Goal: Book appointment/travel/reservation

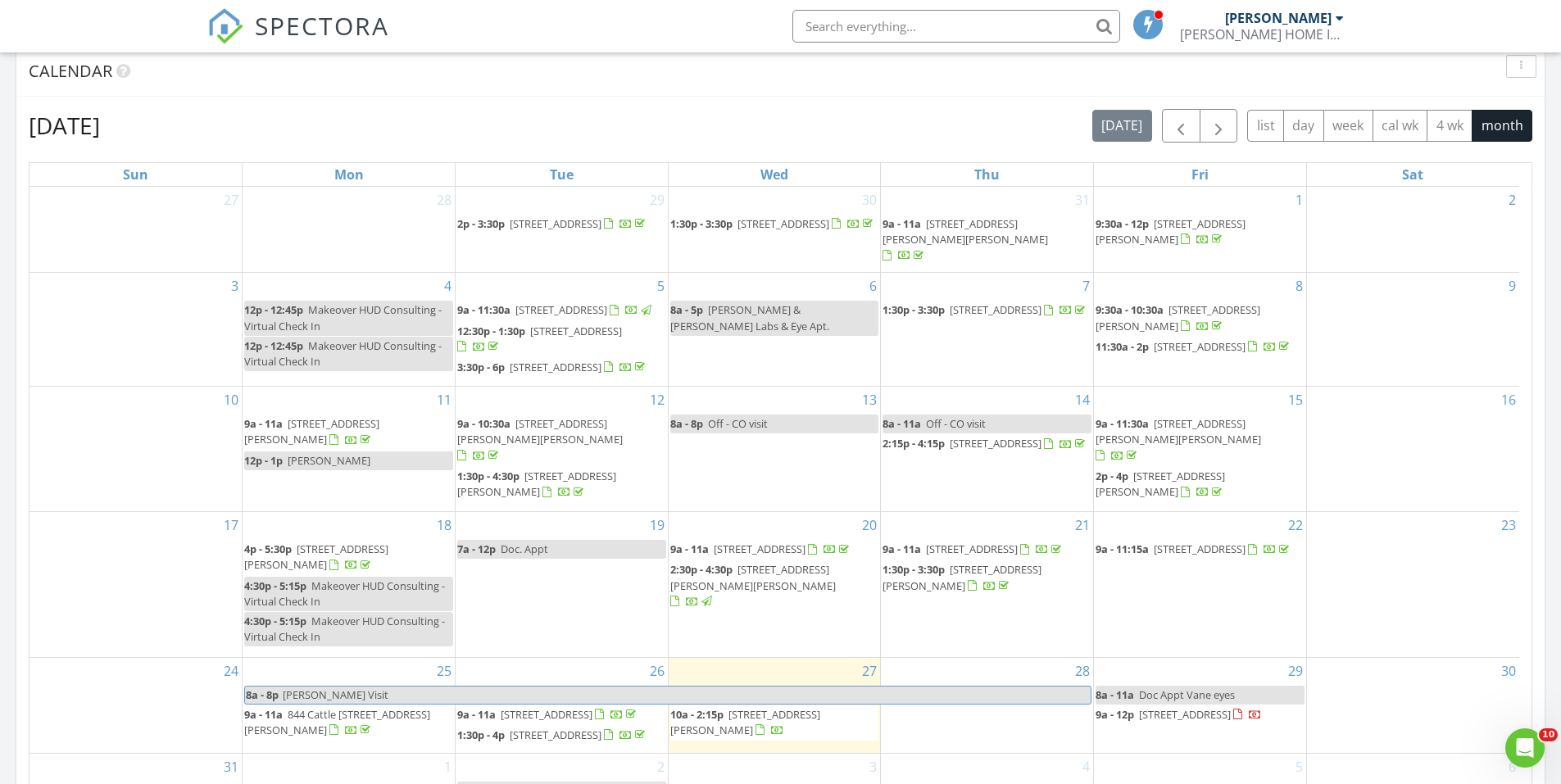
scroll to position [656, 0]
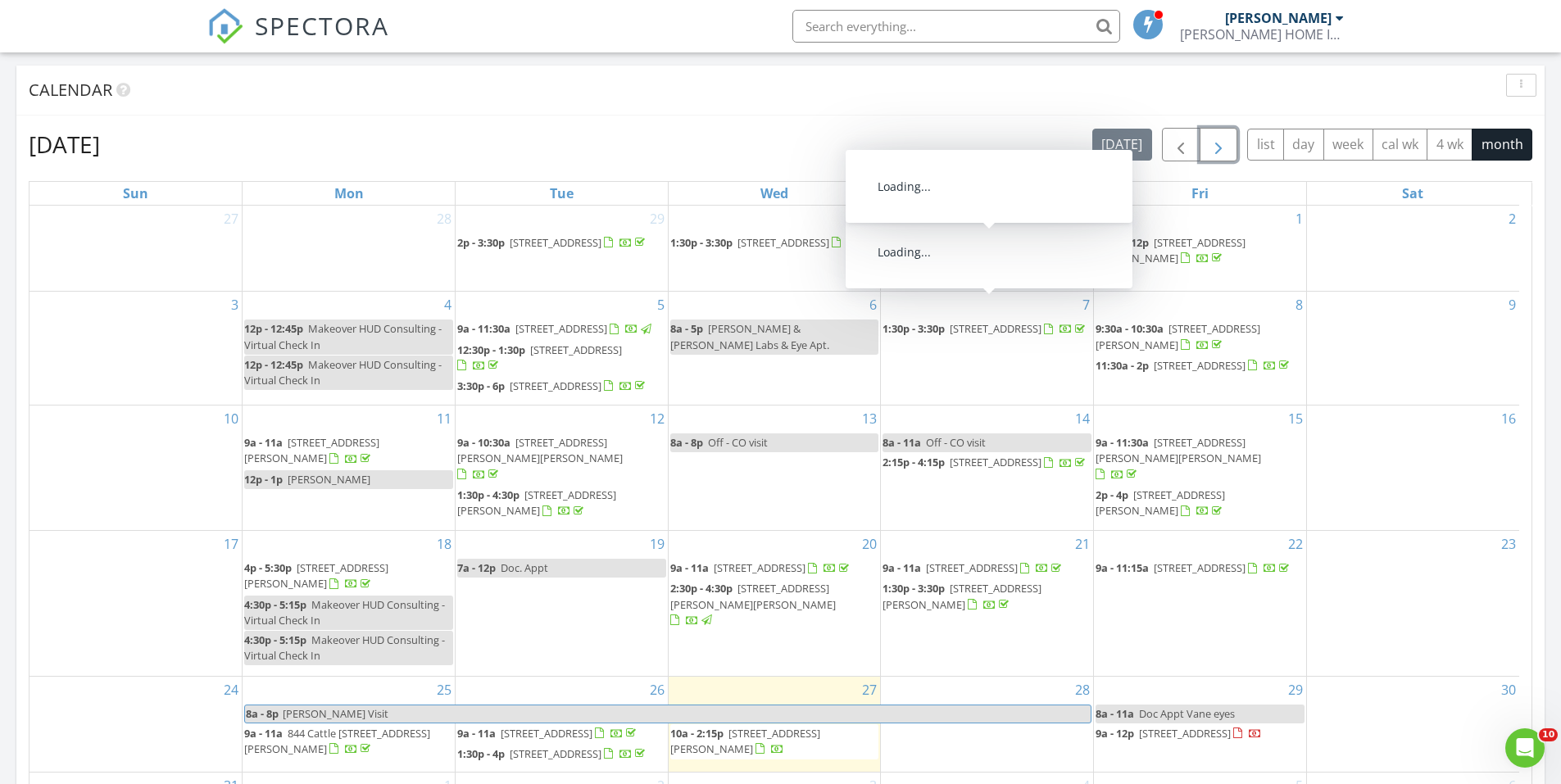
click at [1220, 140] on span "button" at bounding box center [1219, 145] width 20 height 20
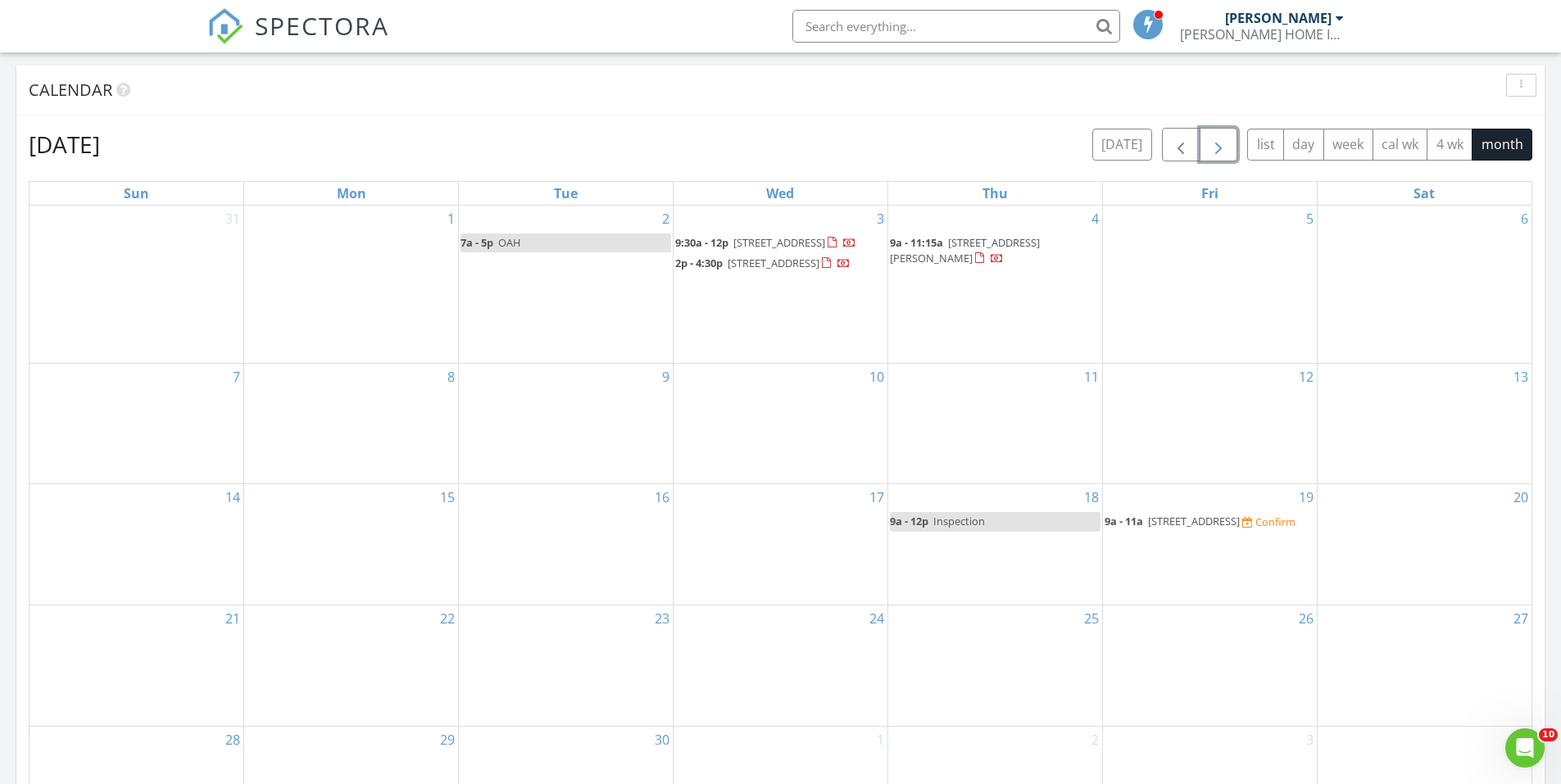
click at [526, 424] on div "9" at bounding box center [566, 424] width 214 height 120
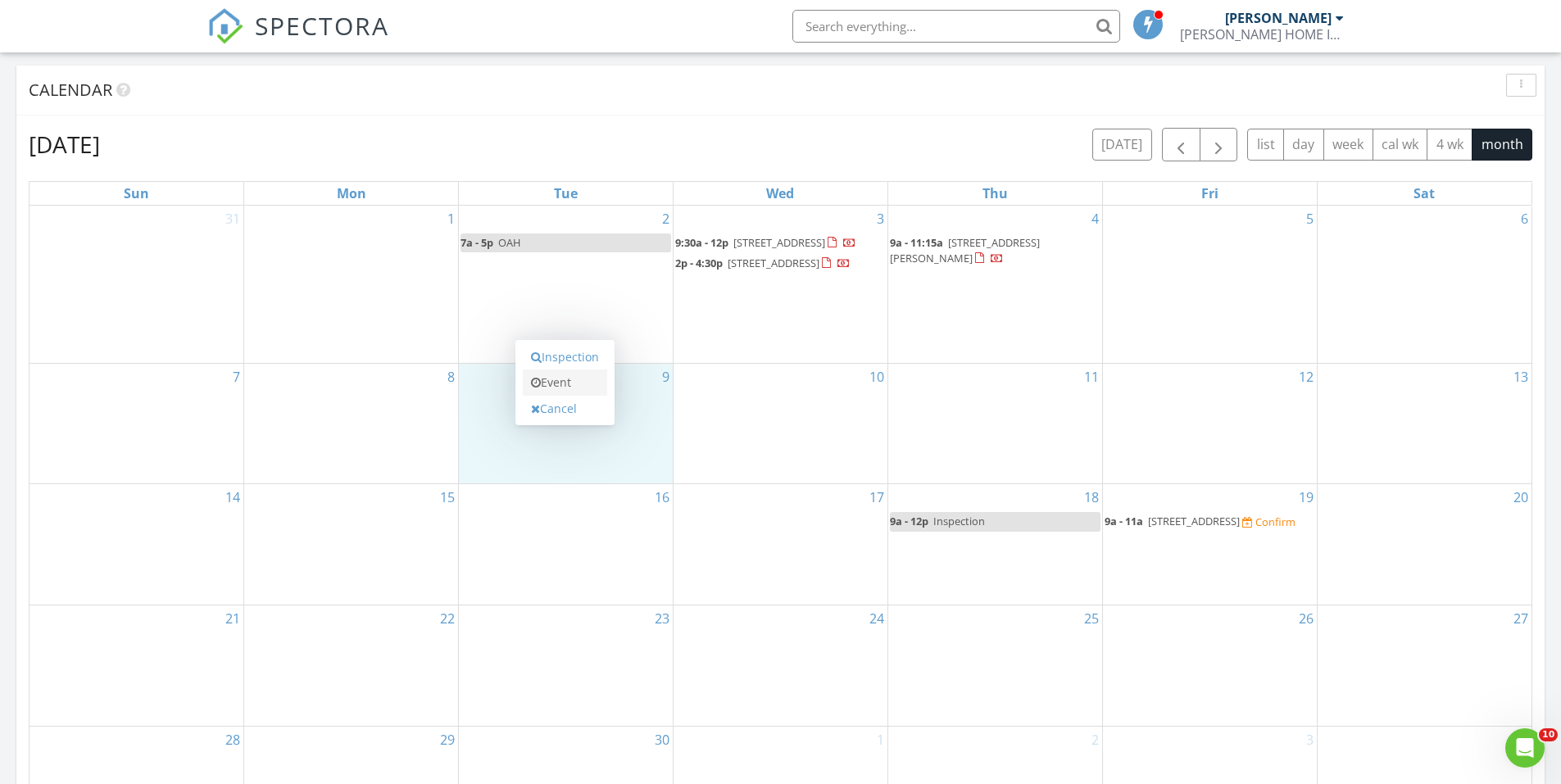
click at [556, 375] on link "Event" at bounding box center [565, 382] width 84 height 26
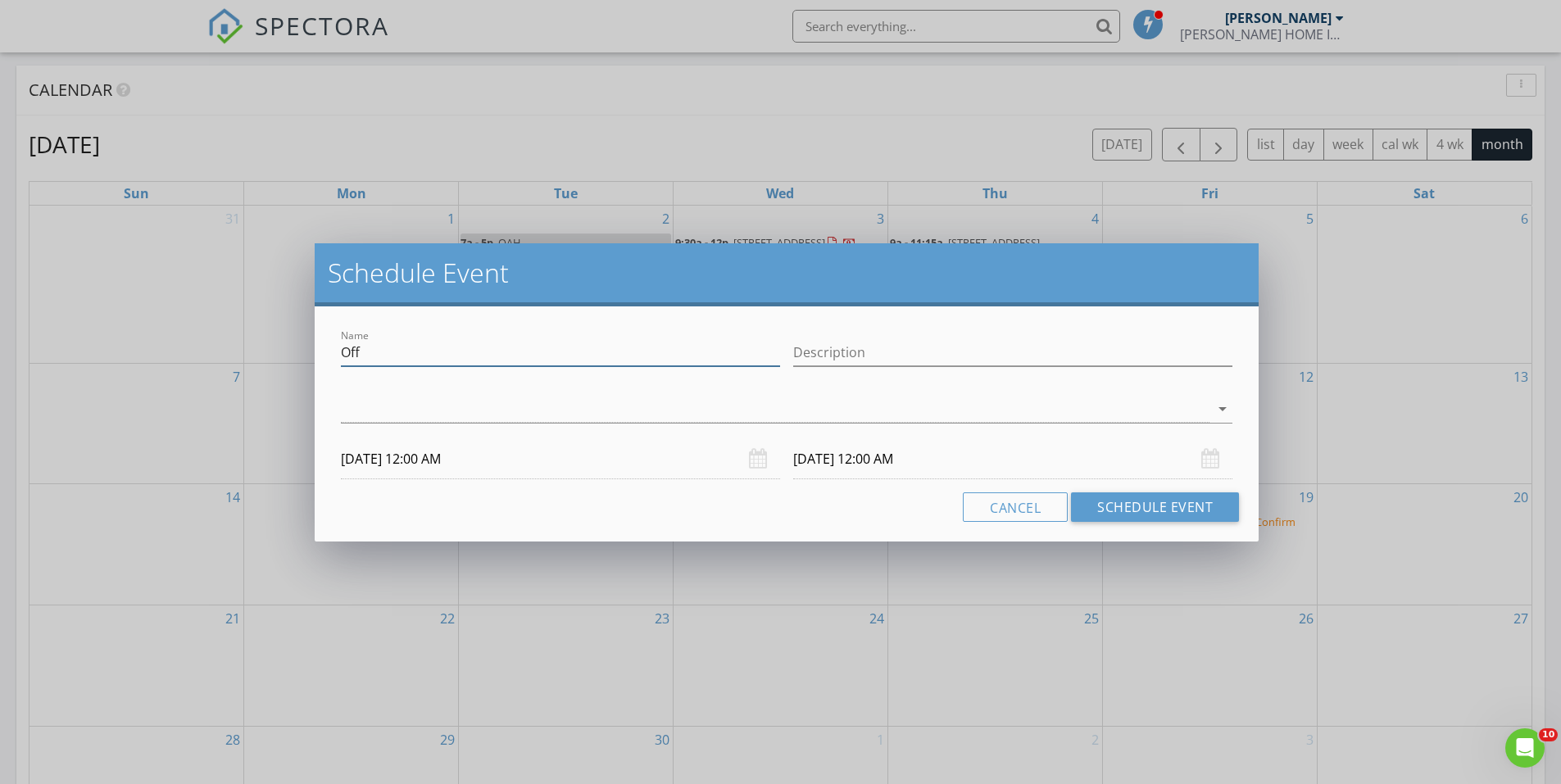
click at [528, 349] on input "Off" at bounding box center [560, 353] width 439 height 27
type input "Re-inspection"
click at [655, 419] on div at bounding box center [775, 409] width 869 height 27
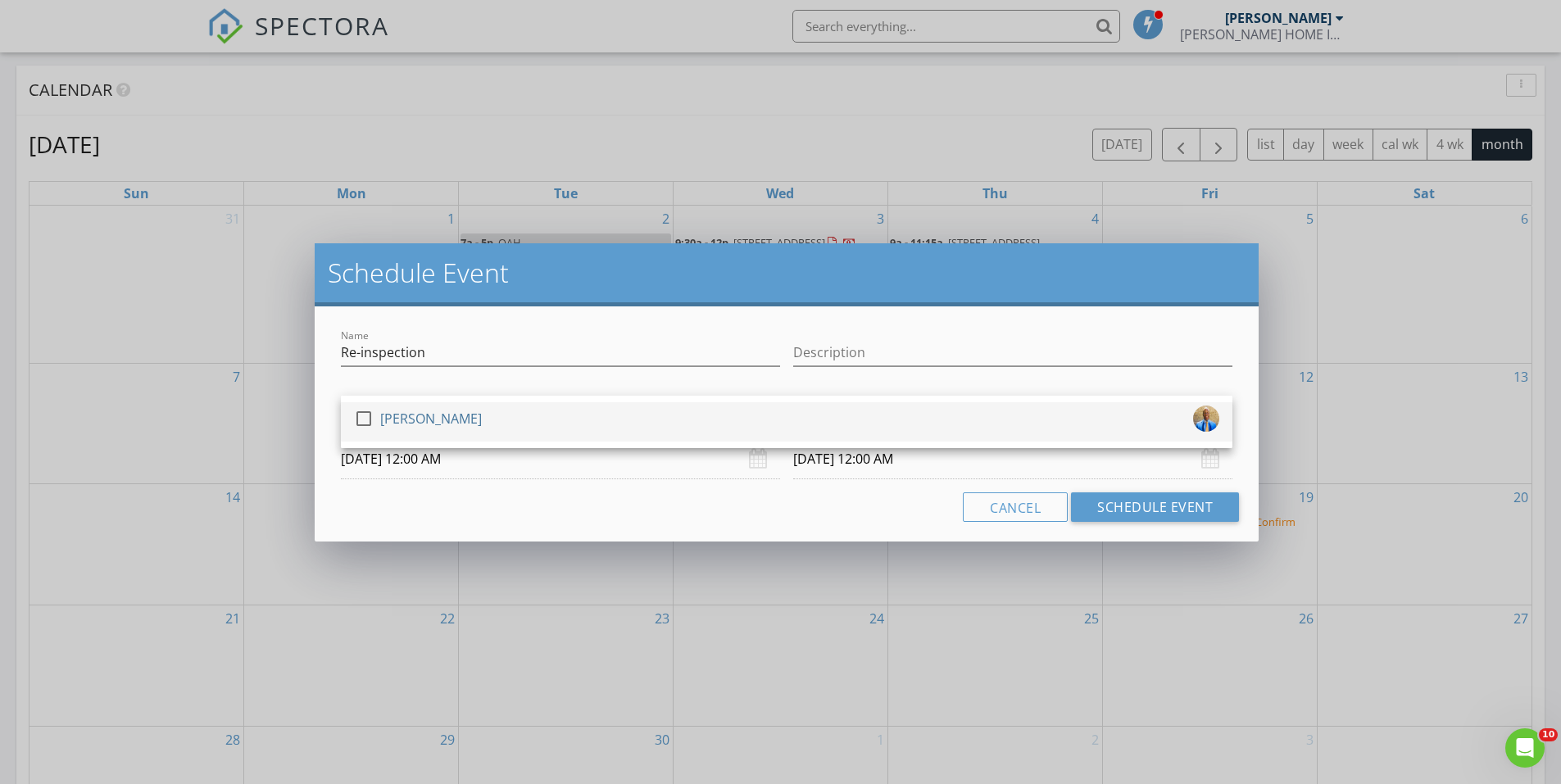
click at [622, 435] on div "check_box_outline_blank Brandon Wiggins" at bounding box center [787, 422] width 865 height 33
click at [575, 472] on body "SPECTORA Brandon Wiggins WIGGINS HOME INSPECTIONS, LLC Role: Inspector Dashboar…" at bounding box center [780, 497] width 1561 height 2305
click at [464, 464] on input "09/09/2025 12:00 AM" at bounding box center [560, 459] width 439 height 40
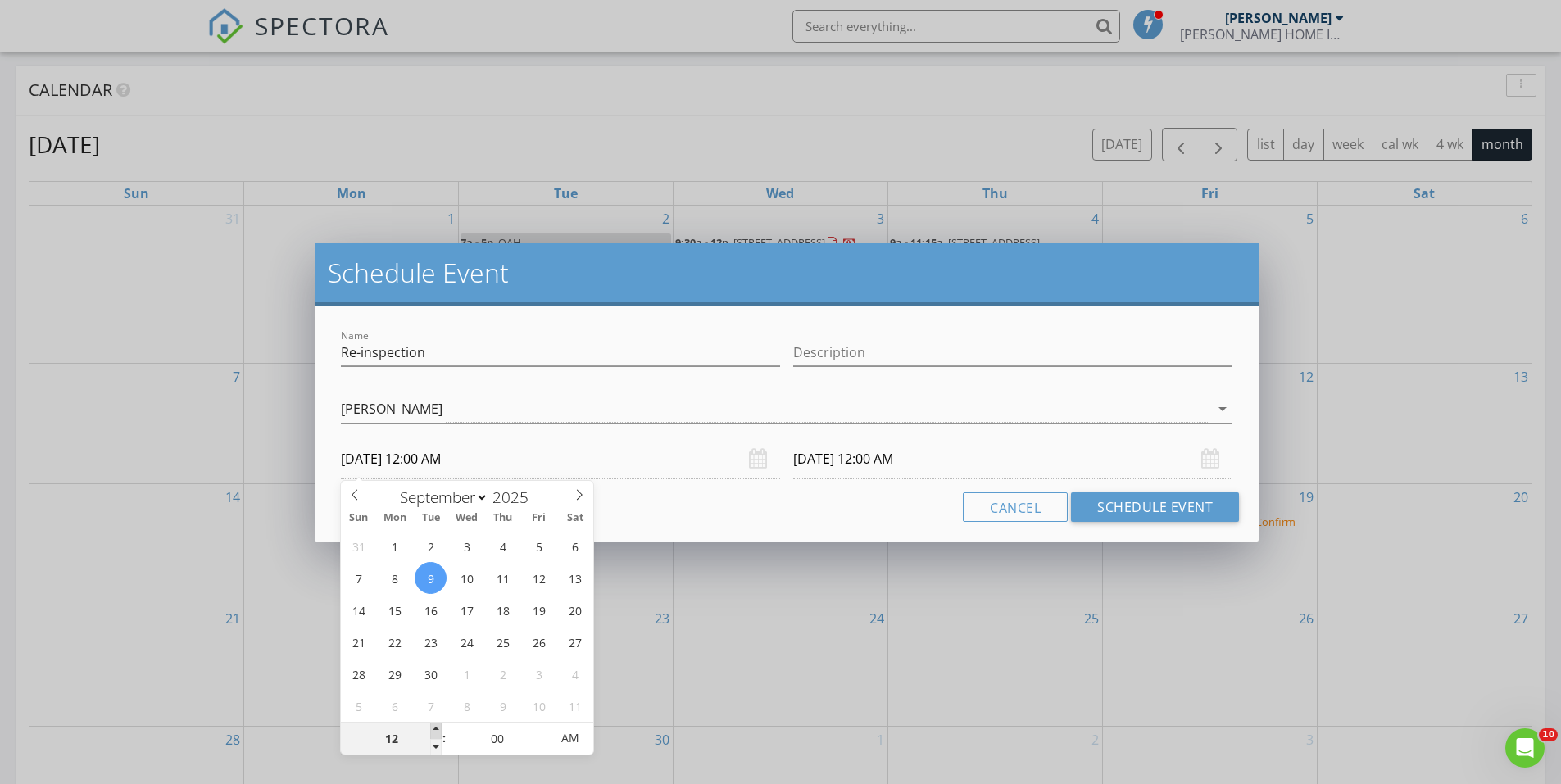
type input "01"
type input "09/09/2025 1:00 AM"
click at [437, 728] on span at bounding box center [435, 731] width 12 height 16
type input "02"
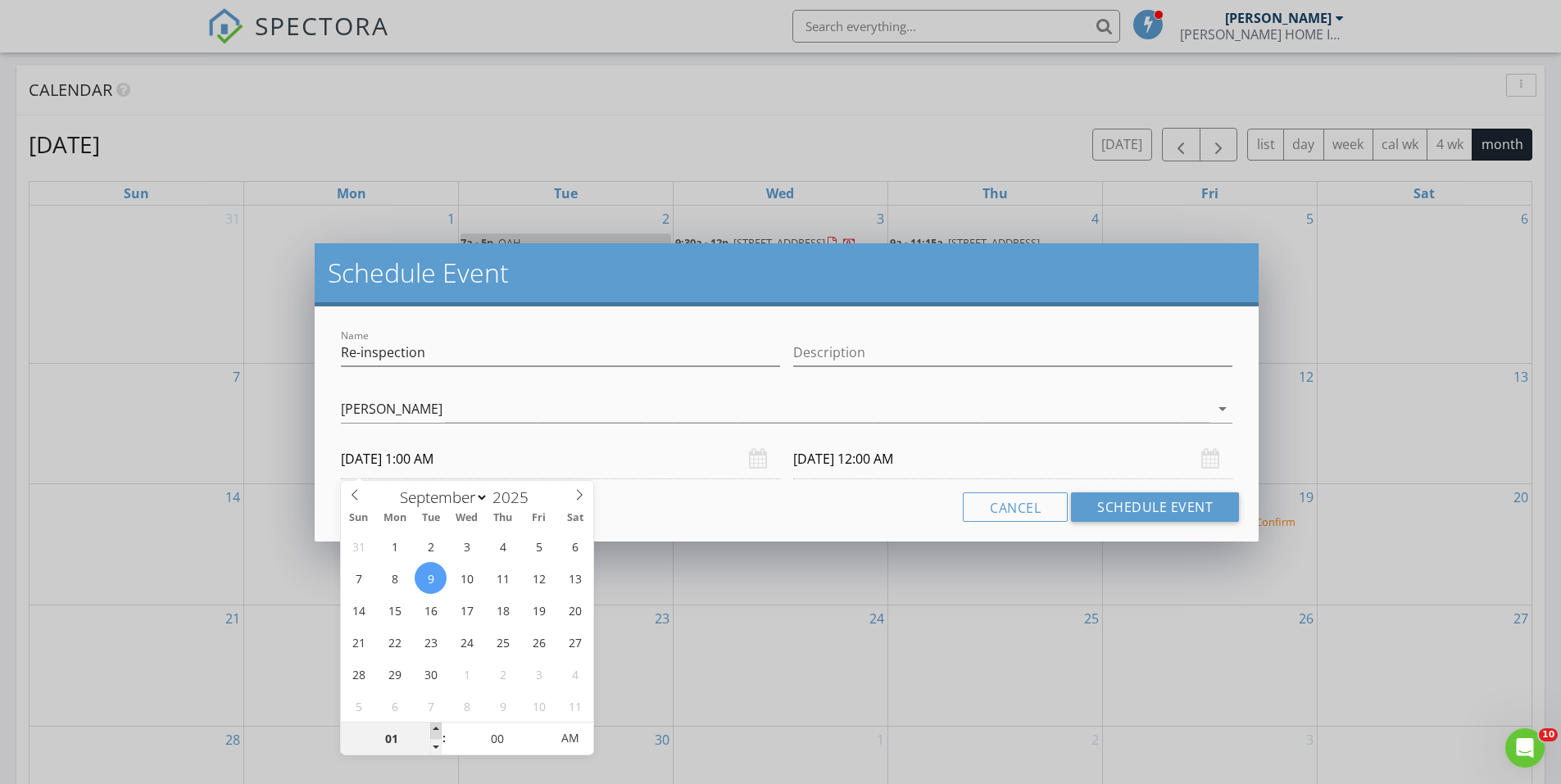
type input "09/09/2025 2:00 AM"
type input "03"
type input "09/09/2025 3:00 AM"
click at [437, 728] on span at bounding box center [435, 731] width 12 height 16
type input "03"
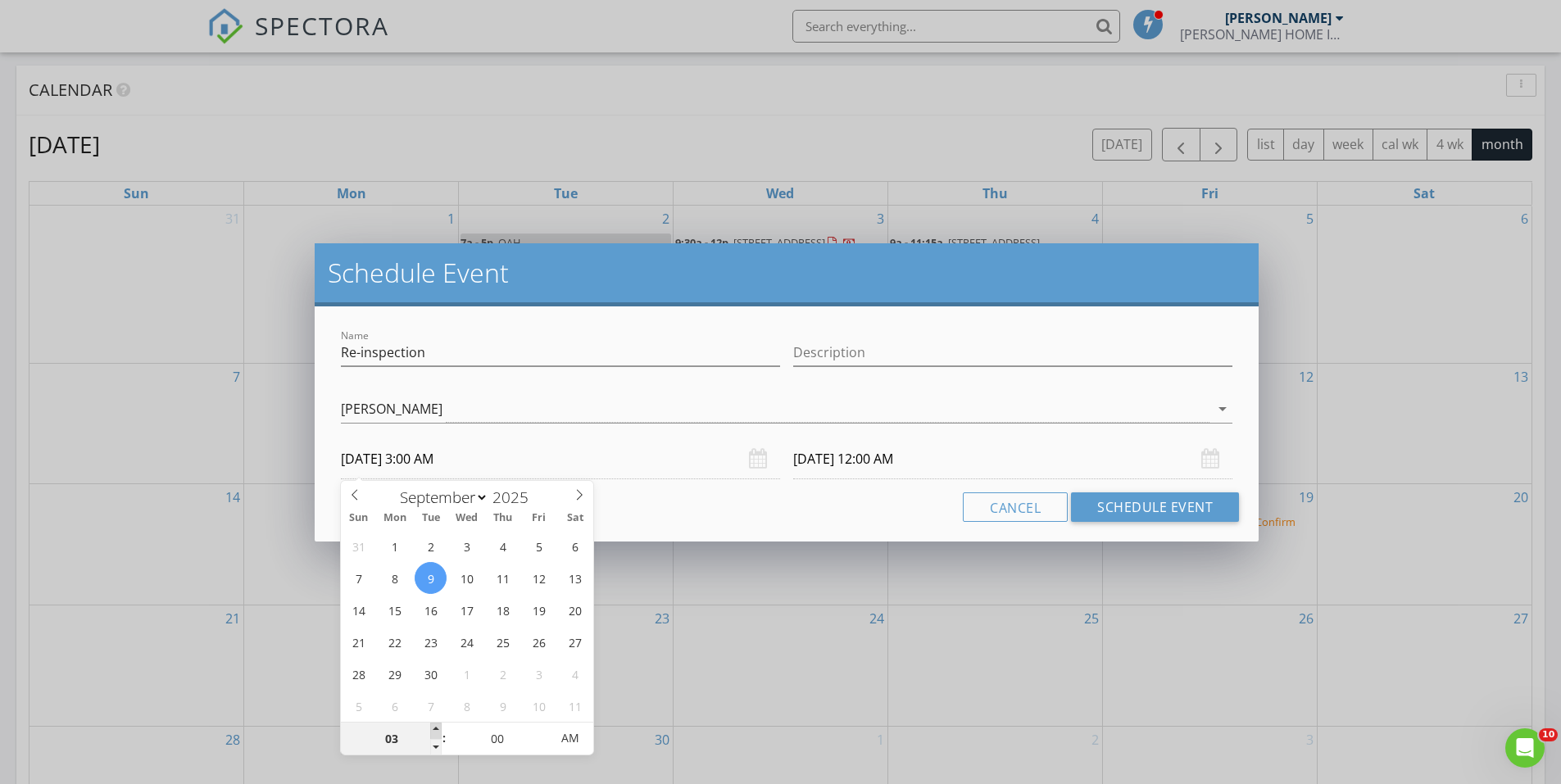
type input "09/10/2025 3:00 AM"
type input "04"
type input "09/09/2025 4:00 AM"
click at [437, 728] on span at bounding box center [435, 731] width 12 height 16
type input "05"
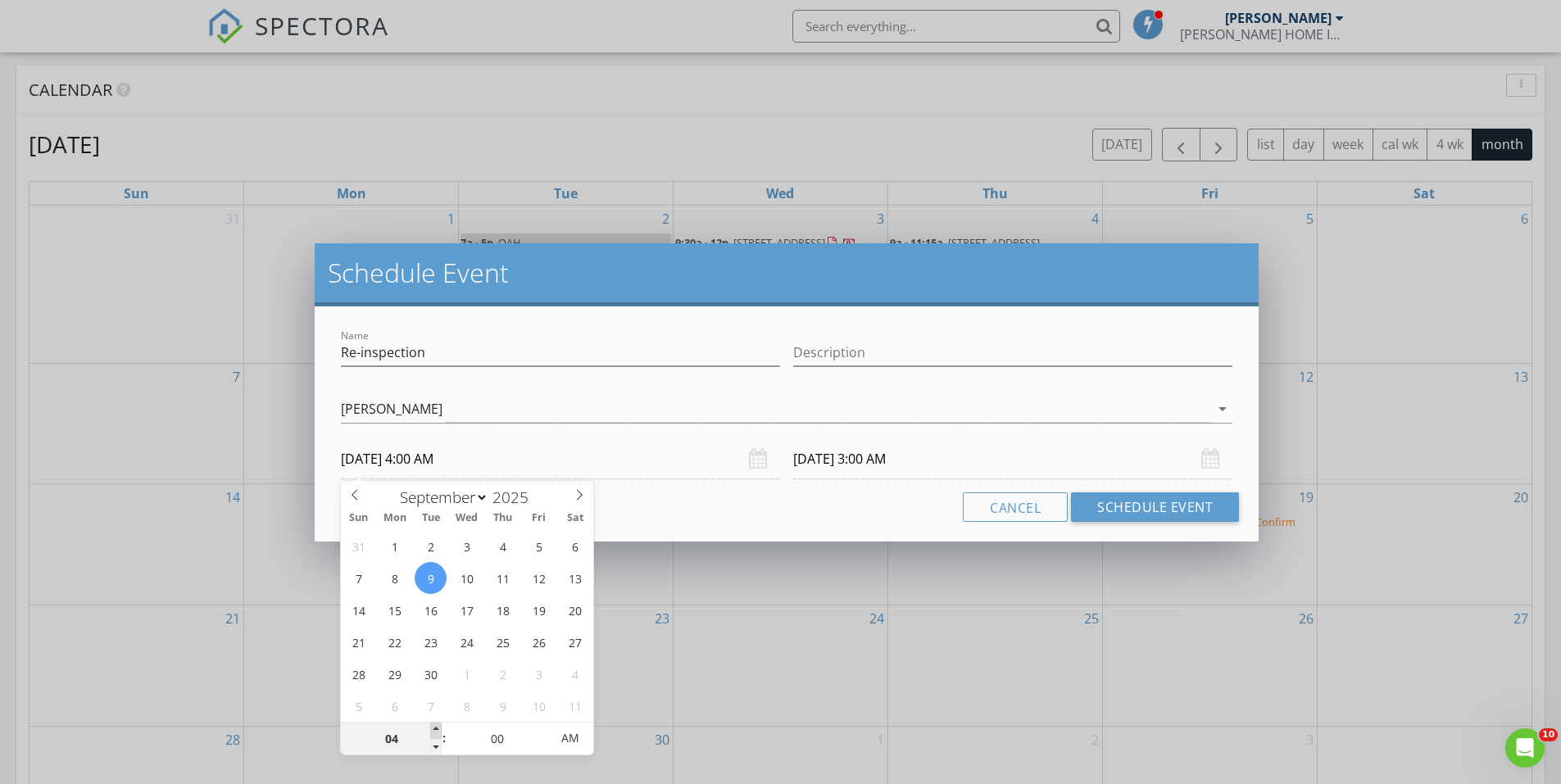
type input "09/09/2025 5:00 AM"
click at [437, 728] on span at bounding box center [435, 731] width 12 height 16
type input "06"
type input "09/09/2025 6:00 AM"
click at [437, 728] on span at bounding box center [435, 731] width 12 height 16
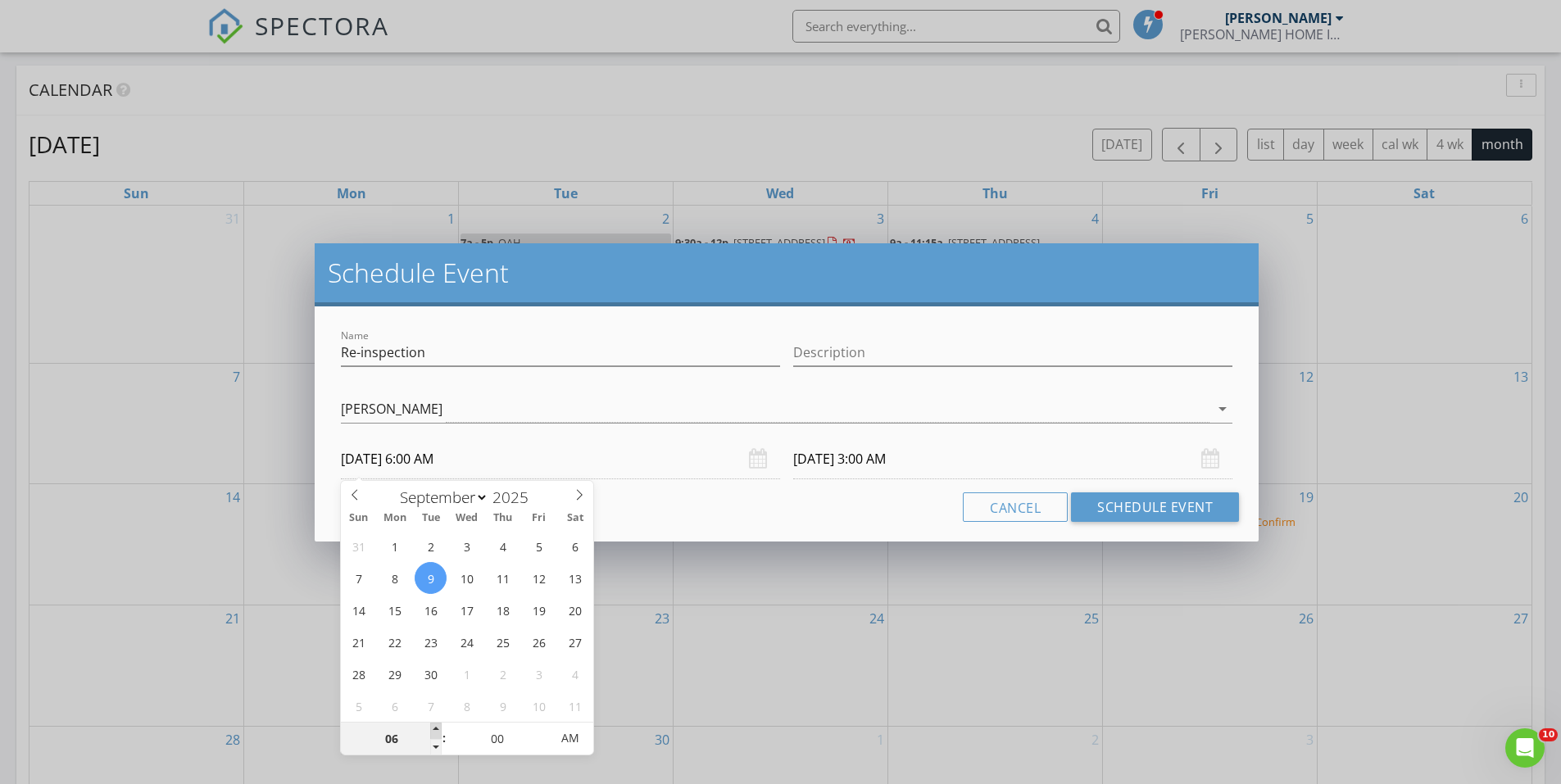
type input "07"
type input "09/09/2025 7:00 AM"
click at [437, 728] on span at bounding box center [435, 731] width 12 height 16
type input "07"
type input "09/10/2025 7:00 AM"
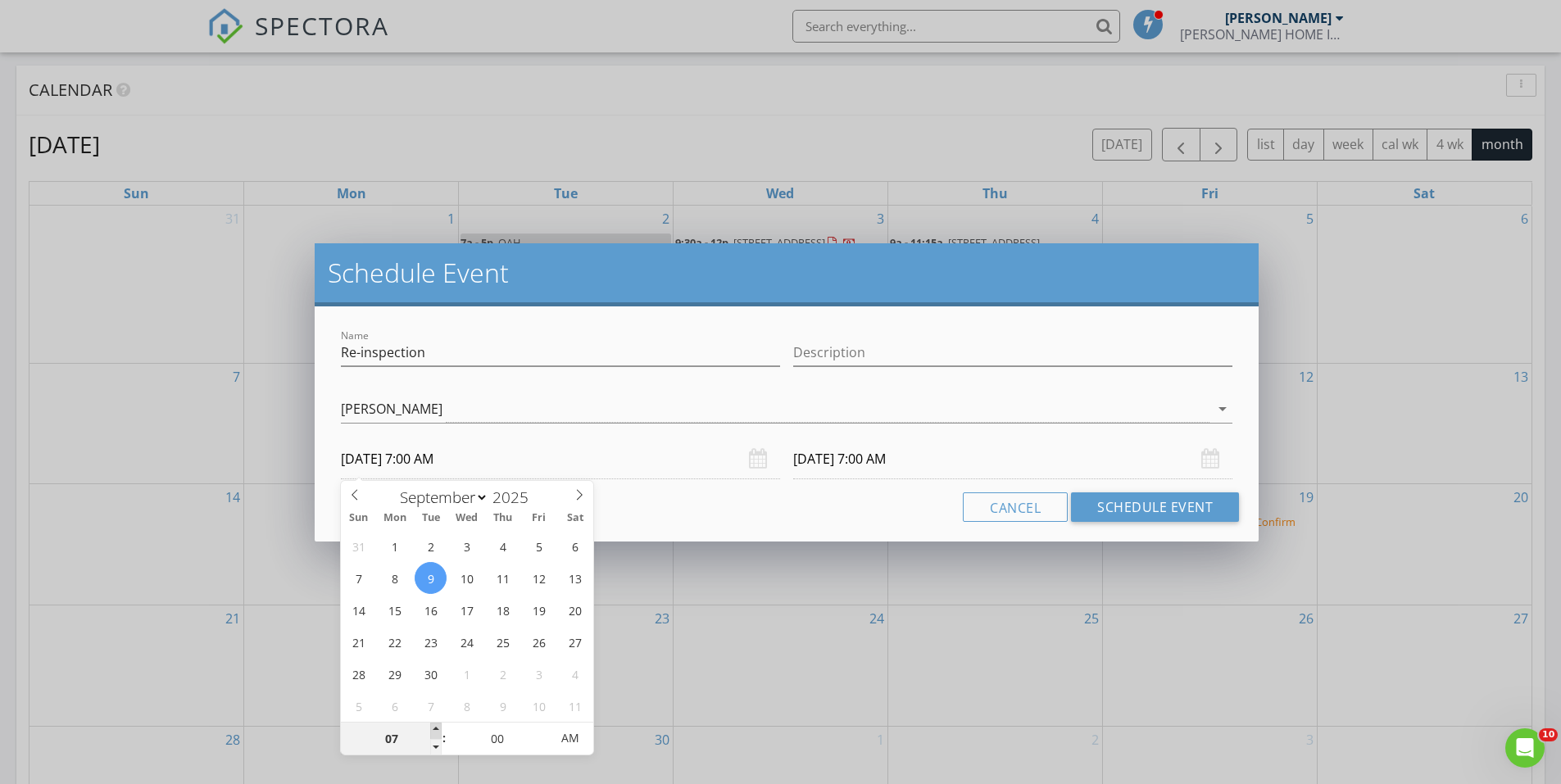
type input "08"
type input "09/09/2025 8:00 AM"
click at [437, 728] on span at bounding box center [435, 731] width 12 height 16
type input "08"
type input "09/10/2025 8:00 AM"
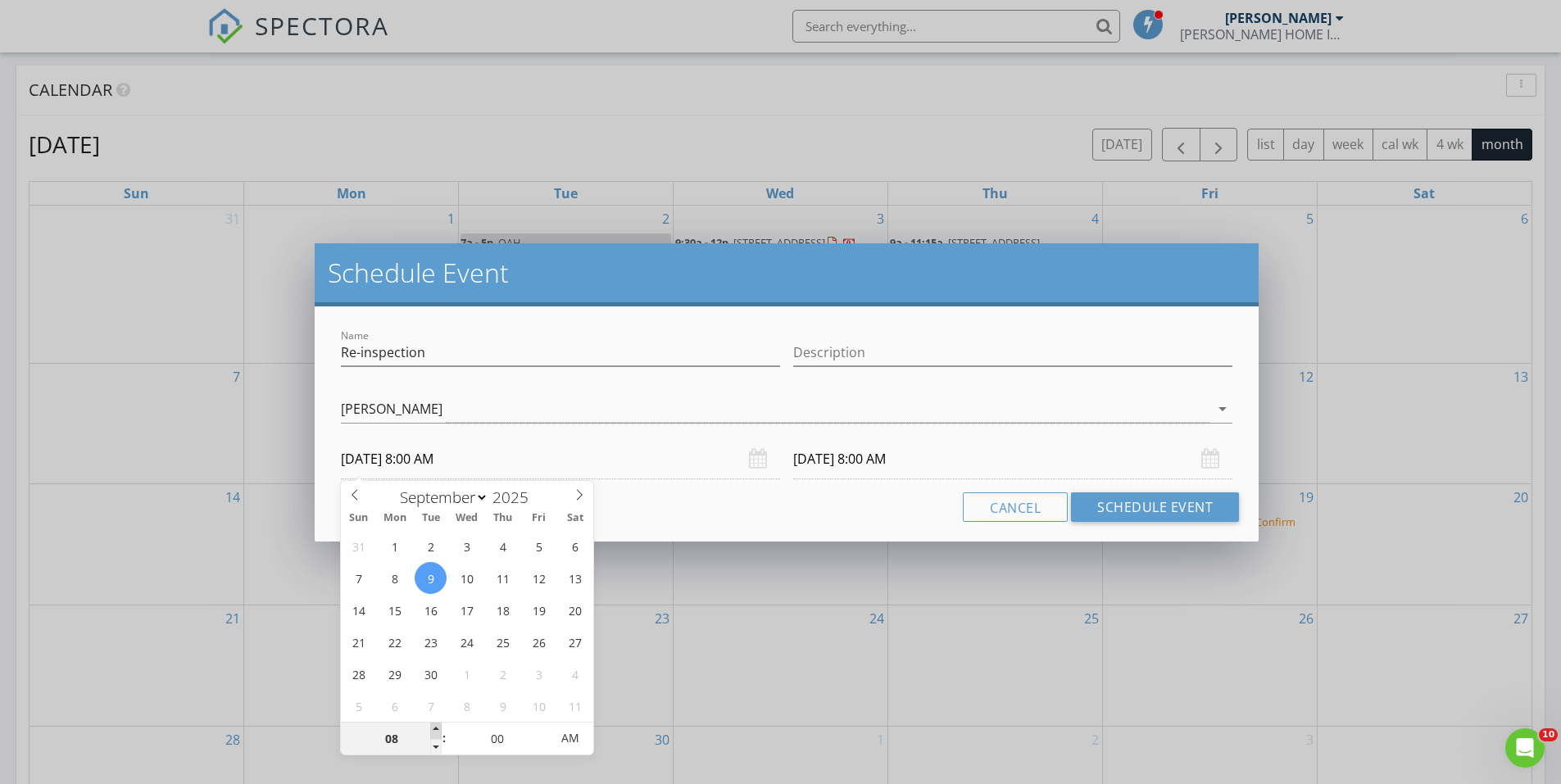
type input "09"
type input "09/09/2025 9:00 AM"
click at [435, 728] on span at bounding box center [435, 731] width 12 height 16
type input "09"
type input "09/10/2025 9:00 AM"
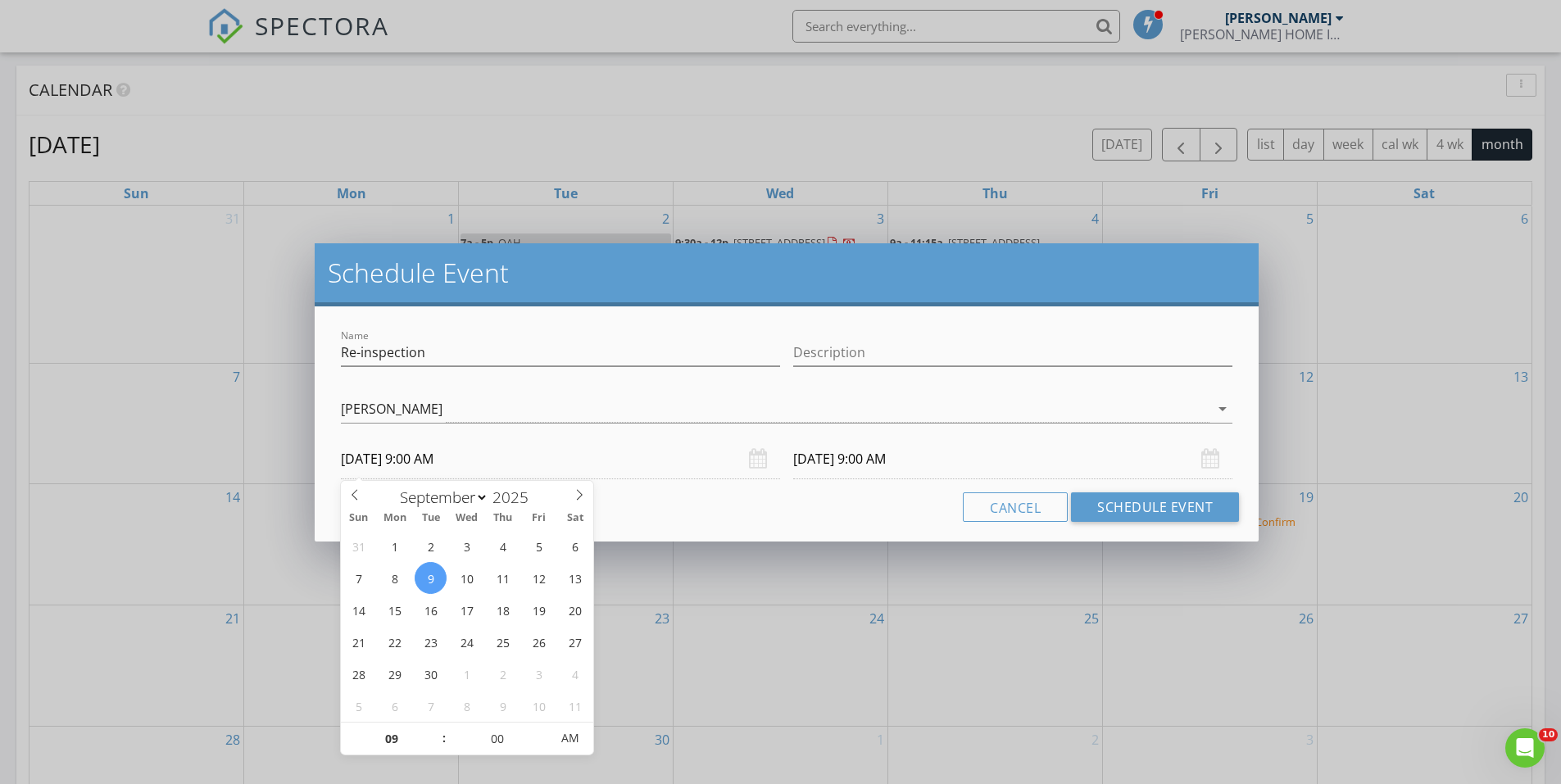
click at [930, 427] on div "Brandon Wiggins arrow_drop_down" at bounding box center [786, 417] width 892 height 43
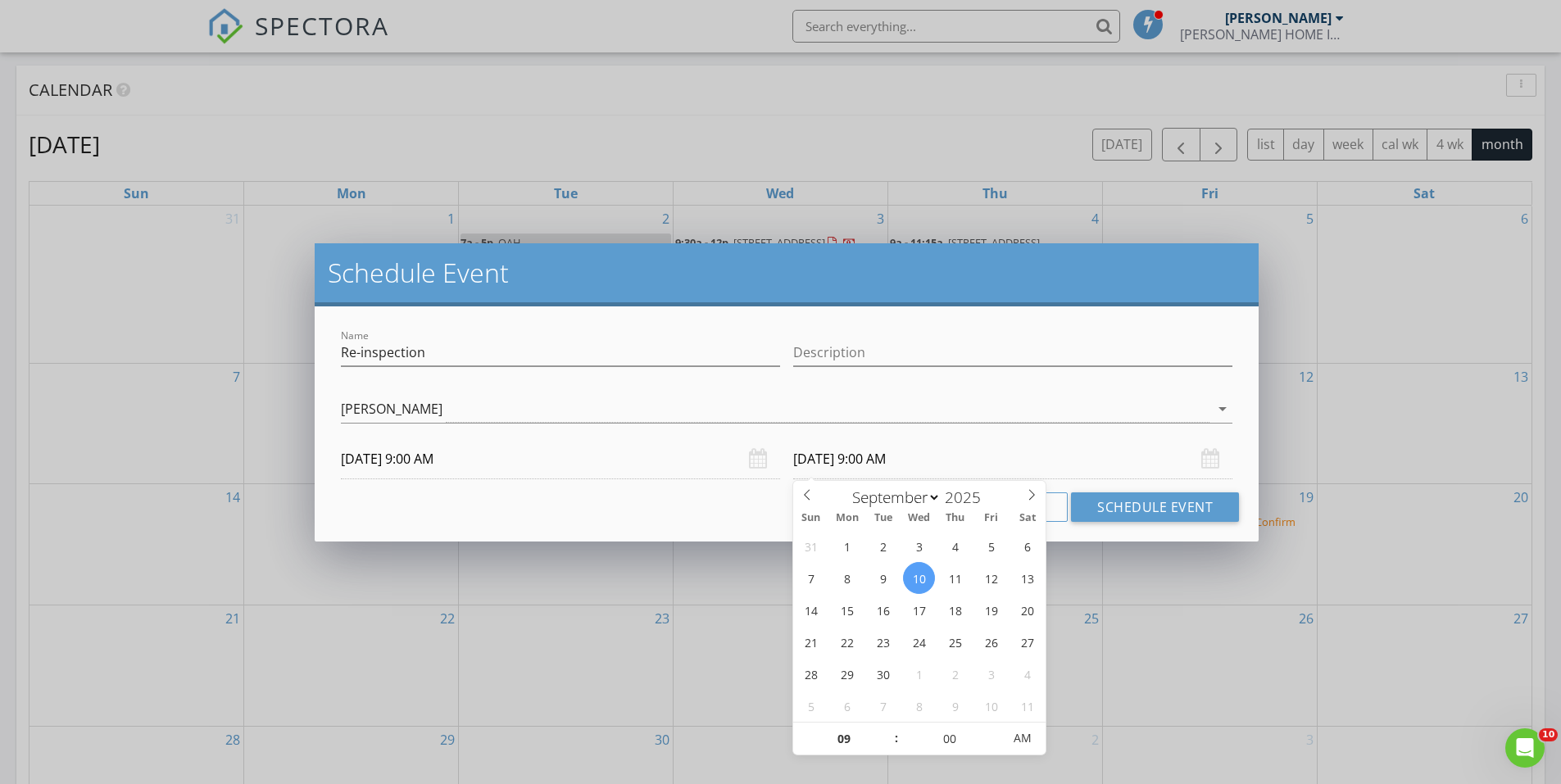
click at [890, 463] on input "09/10/2025 9:00 AM" at bounding box center [1013, 459] width 439 height 40
type input "10"
type input "09/10/2025 10:00 AM"
click at [888, 731] on span at bounding box center [888, 731] width 12 height 16
type input "11"
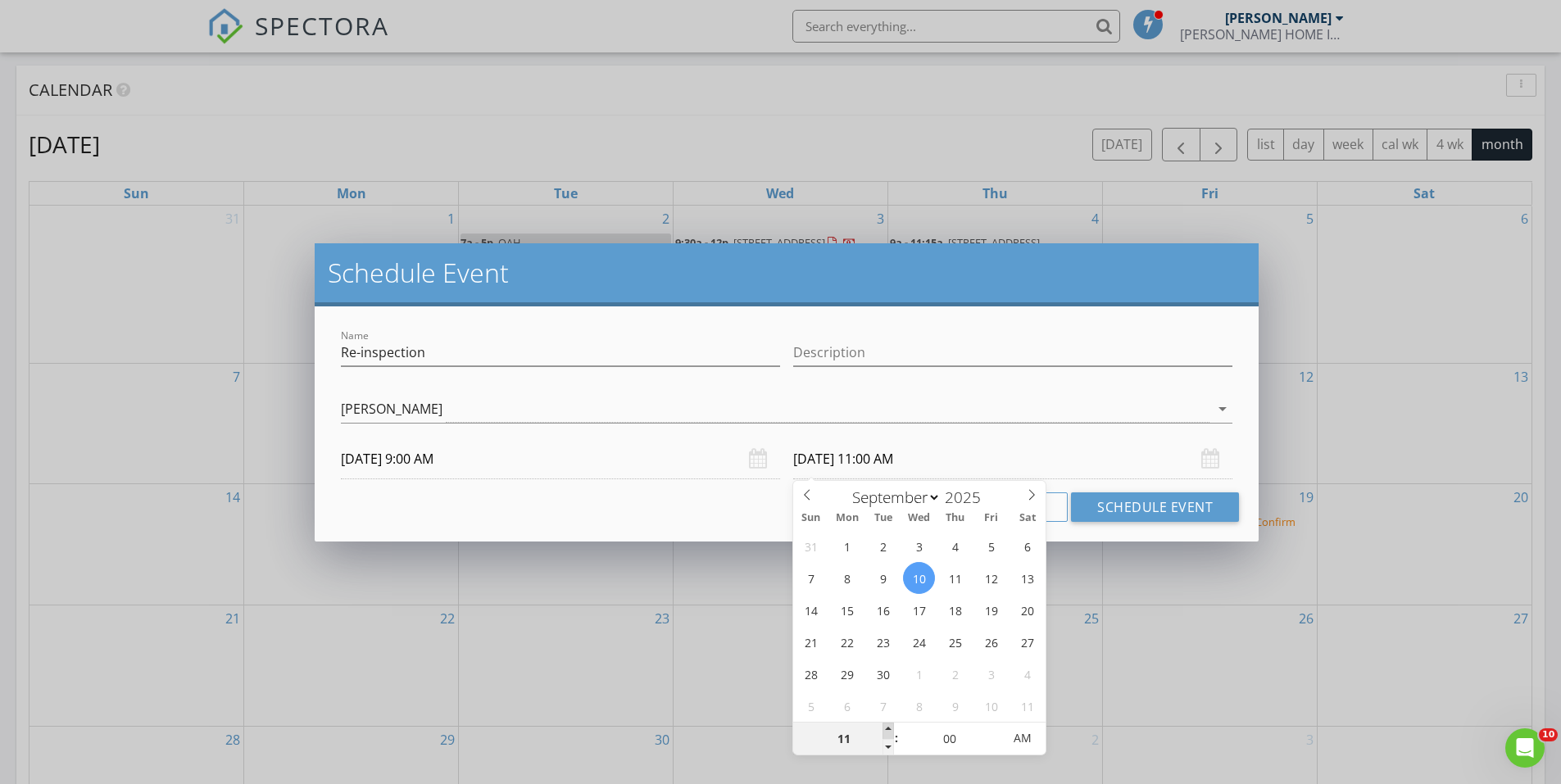
click at [888, 731] on span at bounding box center [888, 731] width 12 height 16
type input "09/09/2025 11:00 AM"
click at [1094, 505] on button "Schedule Event" at bounding box center [1155, 507] width 168 height 30
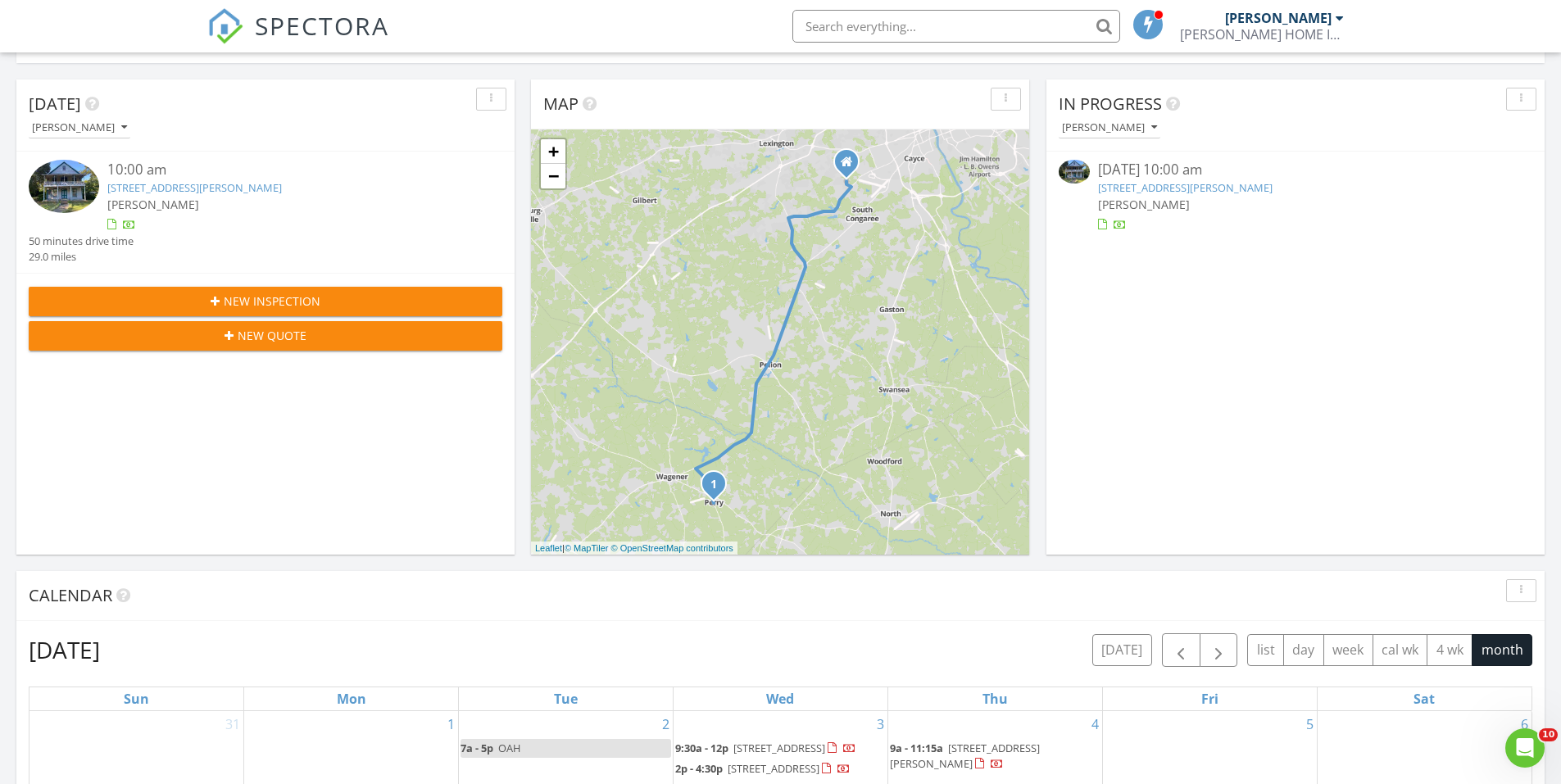
scroll to position [328, 0]
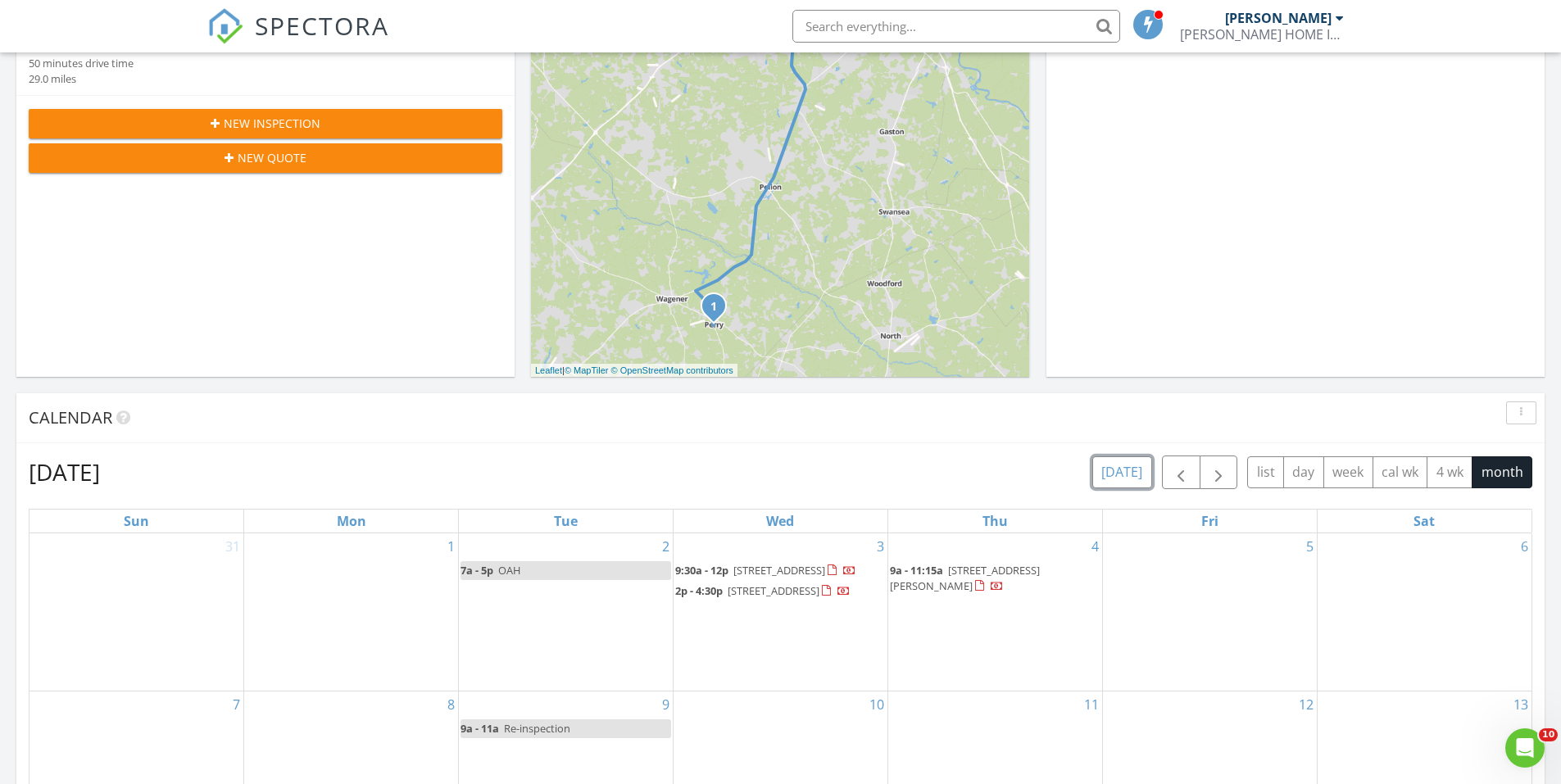
drag, startPoint x: 1139, startPoint y: 474, endPoint x: 1117, endPoint y: 474, distance: 22.0
click at [1139, 474] on button "[DATE]" at bounding box center [1122, 471] width 60 height 32
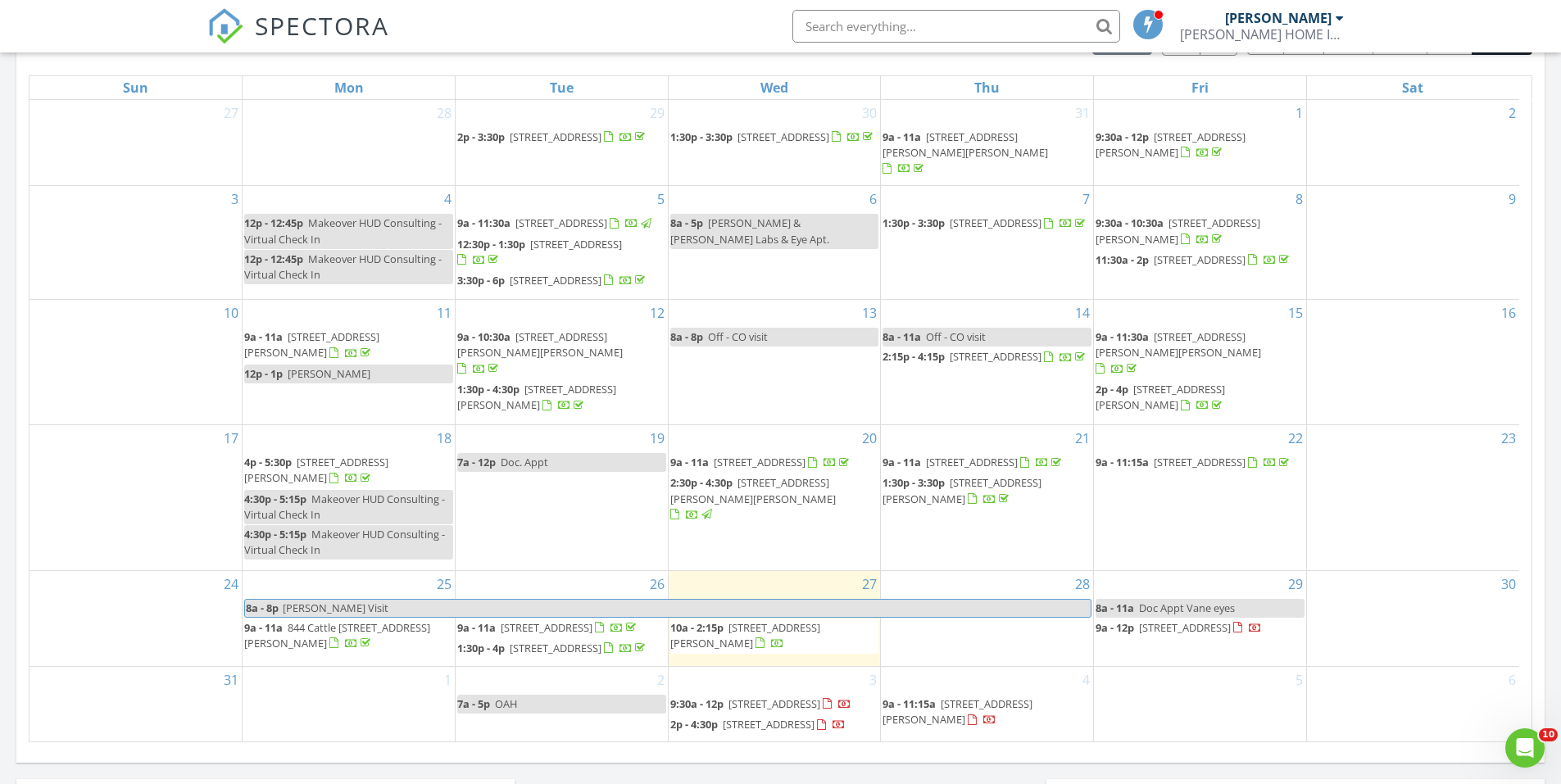
scroll to position [819, 0]
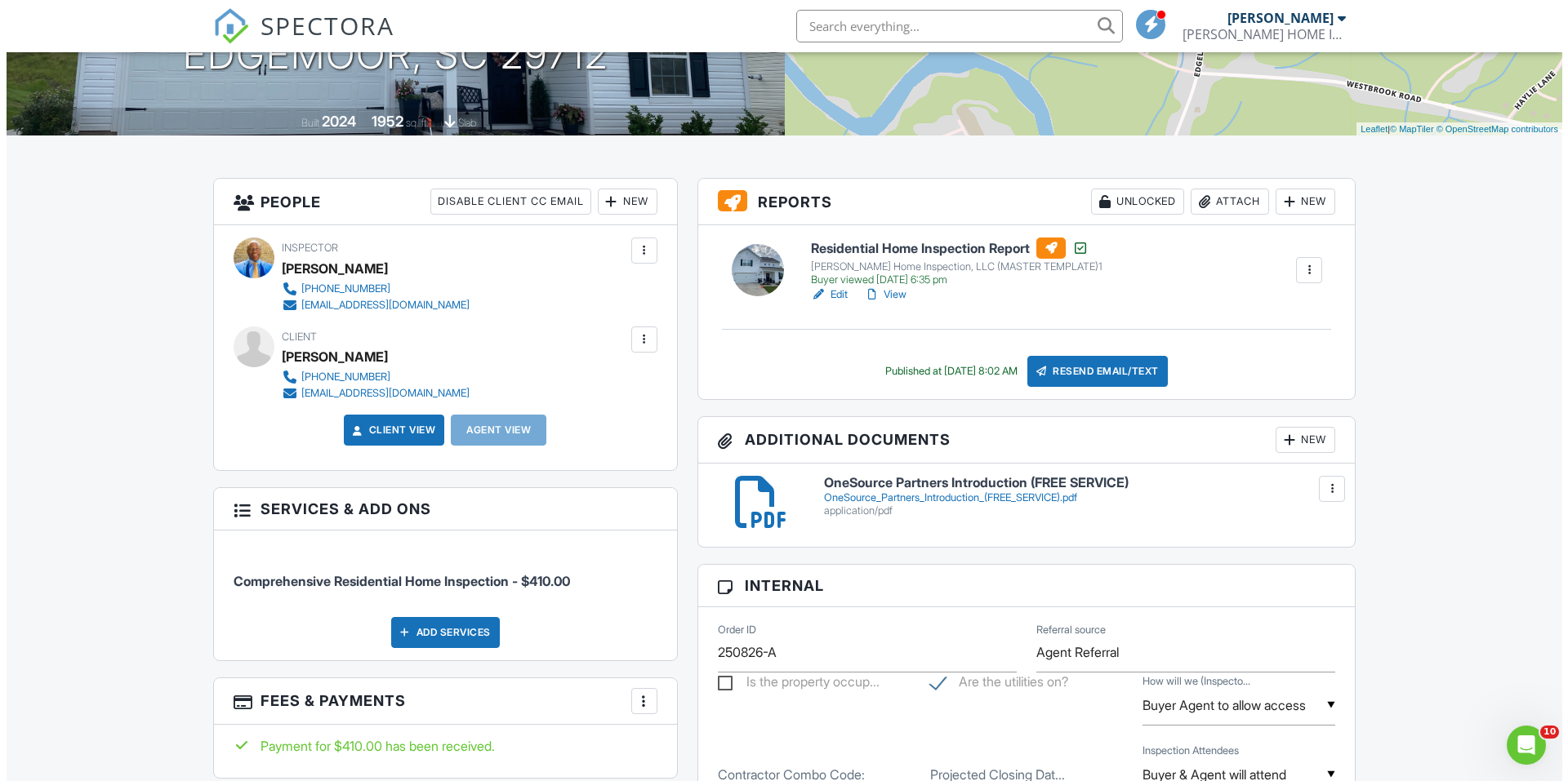
scroll to position [327, 0]
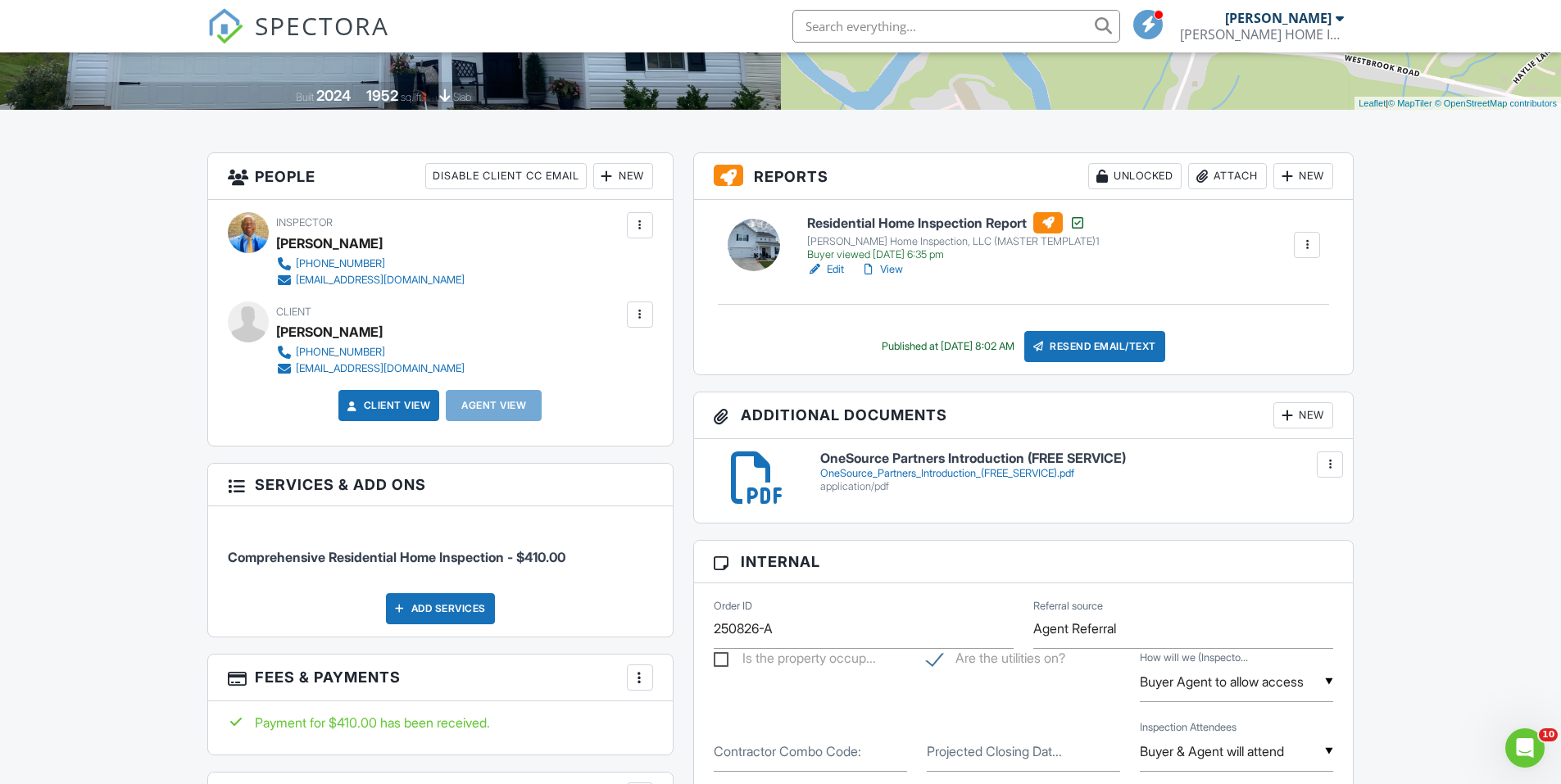
click at [616, 176] on div "New" at bounding box center [623, 176] width 60 height 26
click at [646, 271] on li "Client's Agent" at bounding box center [682, 266] width 162 height 41
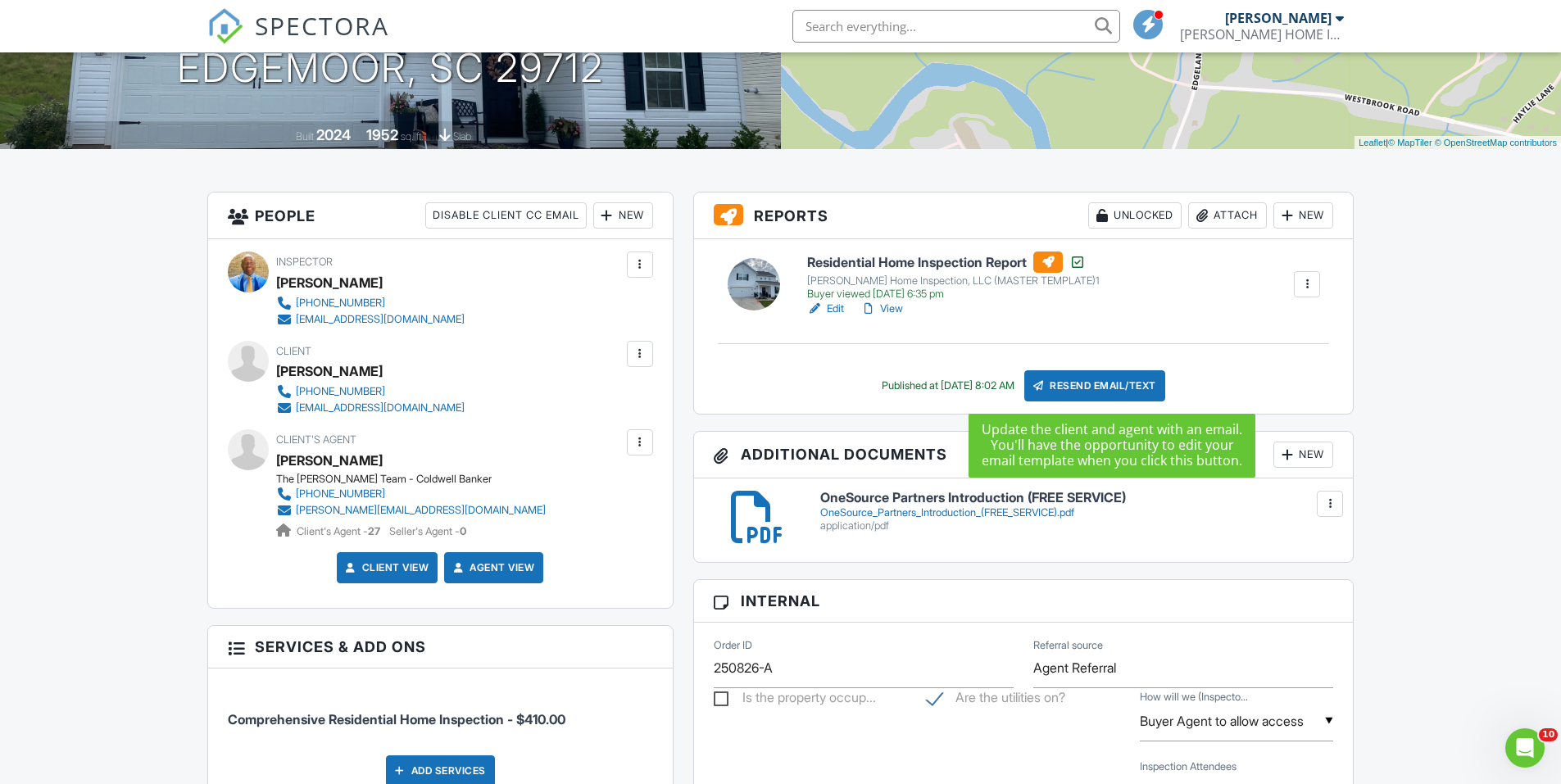
click at [1111, 385] on div "Resend Email/Text" at bounding box center [1095, 386] width 141 height 31
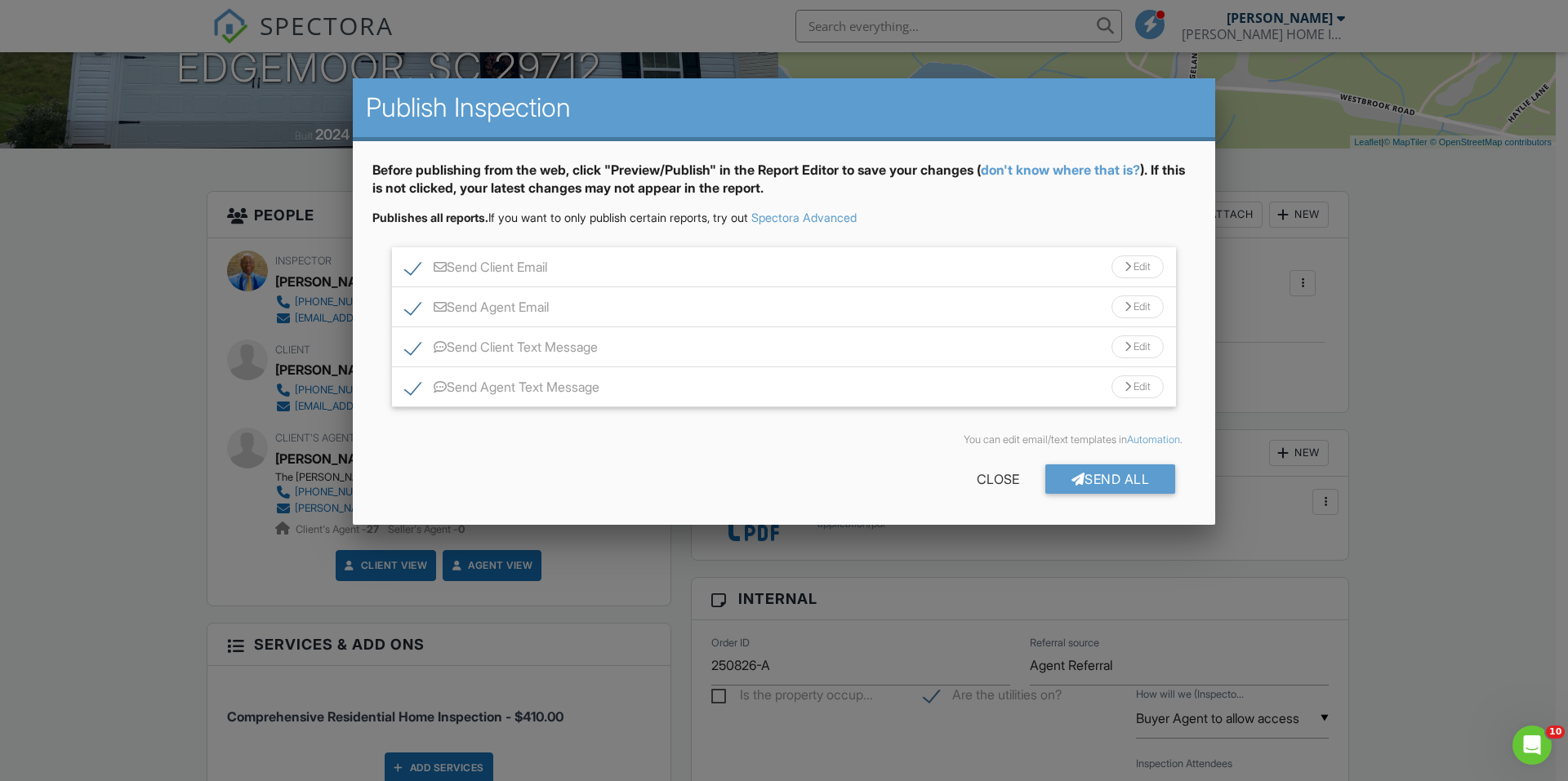
click at [416, 265] on label "Send Client Email" at bounding box center [476, 269] width 142 height 21
checkbox input "false"
click at [411, 346] on label "Send Client Text Message" at bounding box center [501, 349] width 193 height 21
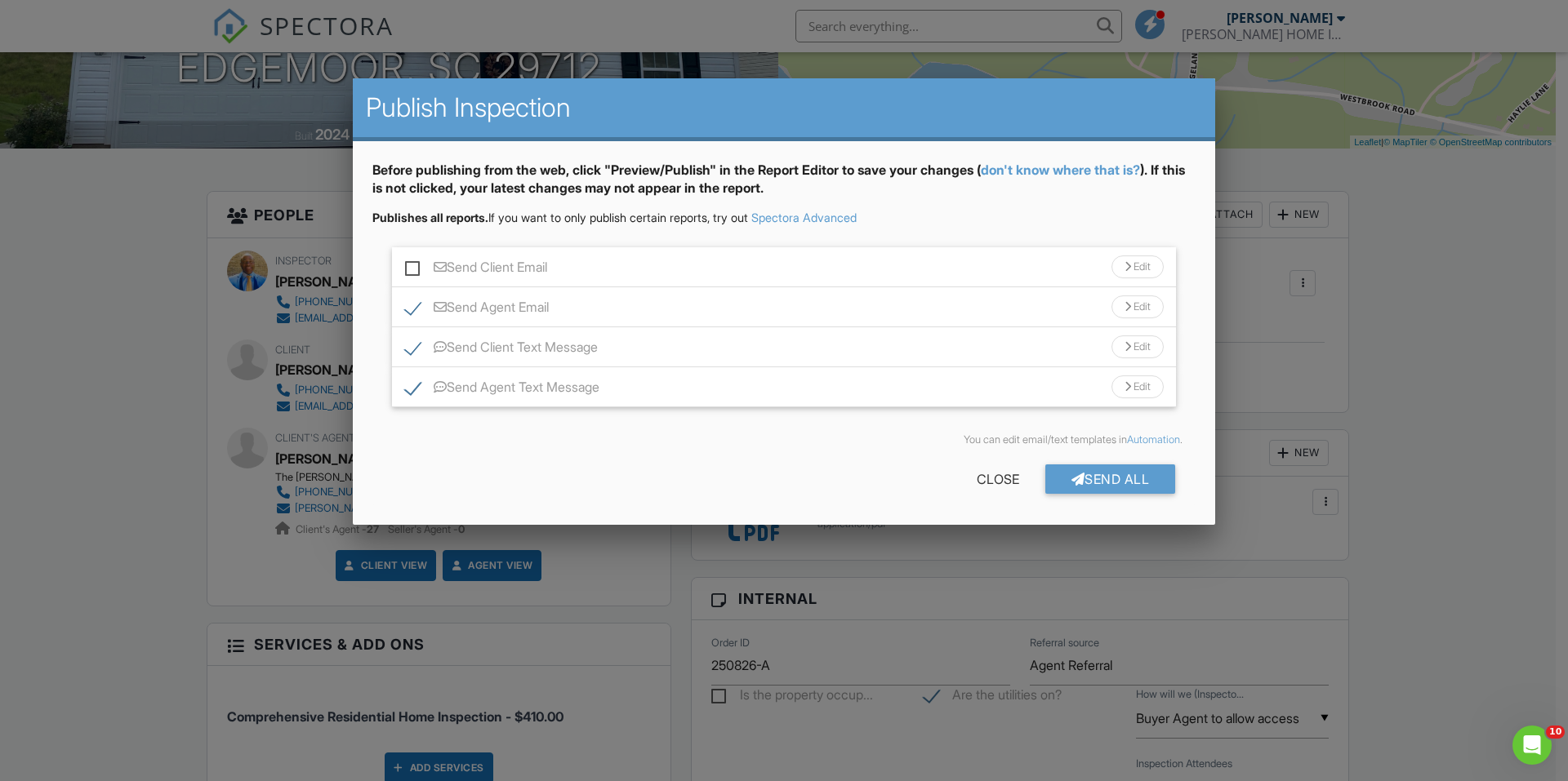
checkbox input "false"
click at [1089, 480] on div "Send All" at bounding box center [1110, 479] width 131 height 30
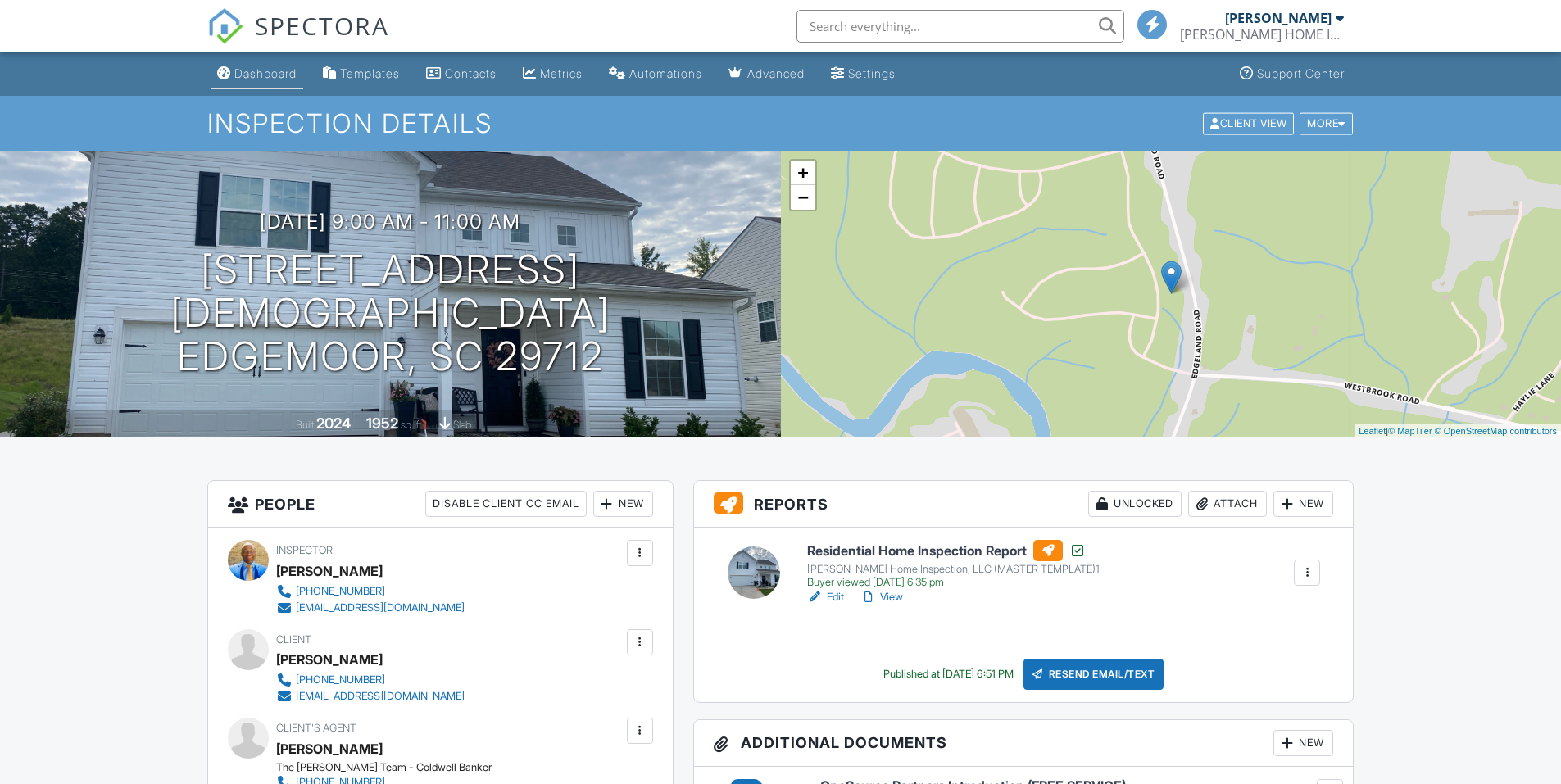
click at [257, 74] on div "Dashboard" at bounding box center [265, 72] width 62 height 14
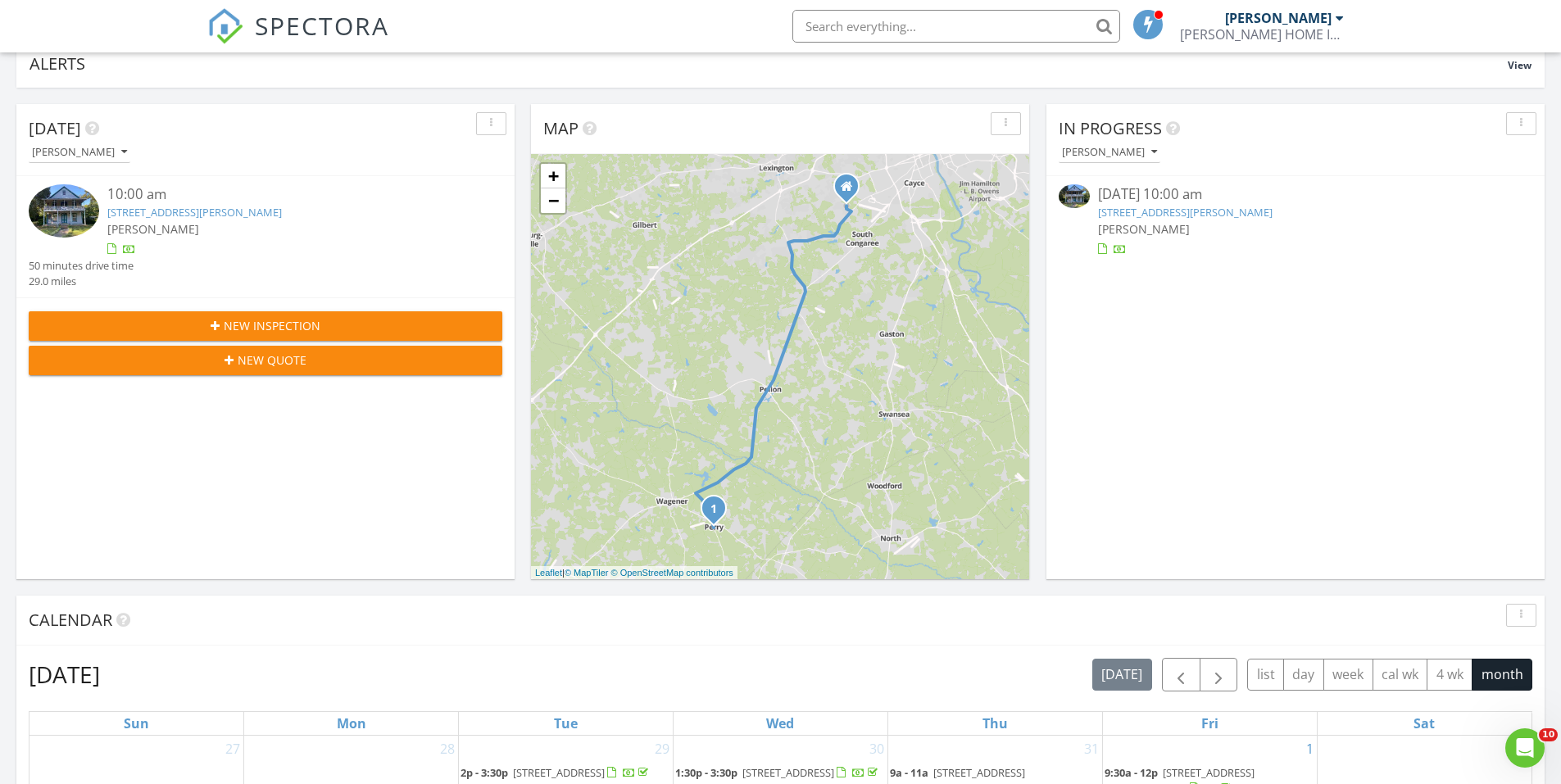
scroll to position [163, 0]
